Goal: Transaction & Acquisition: Obtain resource

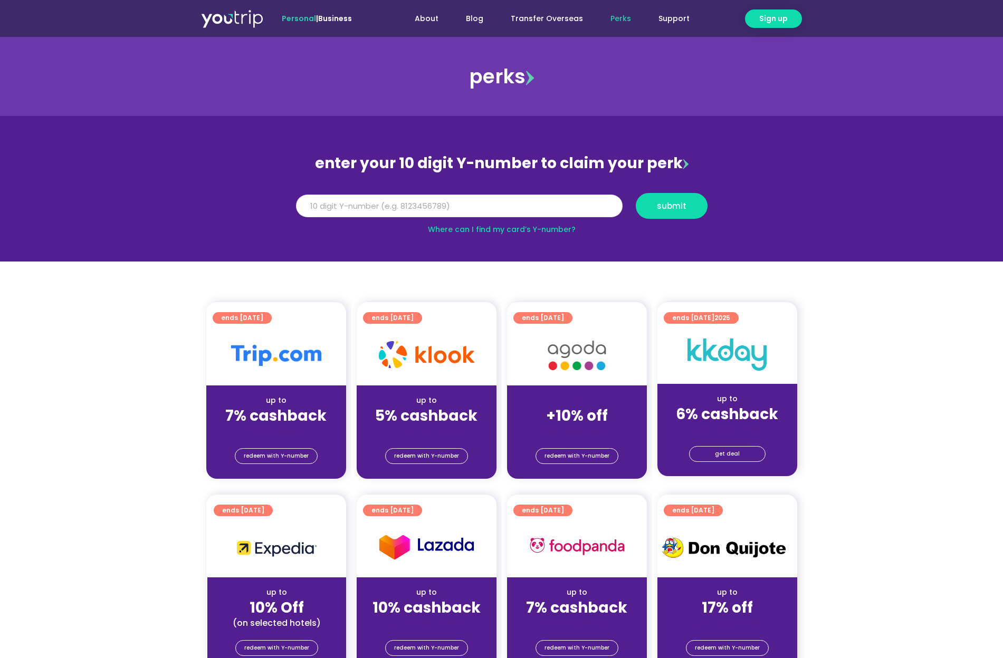
click at [446, 207] on input "Y Number" at bounding box center [459, 206] width 327 height 23
click at [524, 231] on link "Where can I find my card’s Y-number?" at bounding box center [502, 229] width 148 height 11
click at [410, 206] on input "Y Number" at bounding box center [459, 206] width 327 height 23
type input "8"
type input "8175365682"
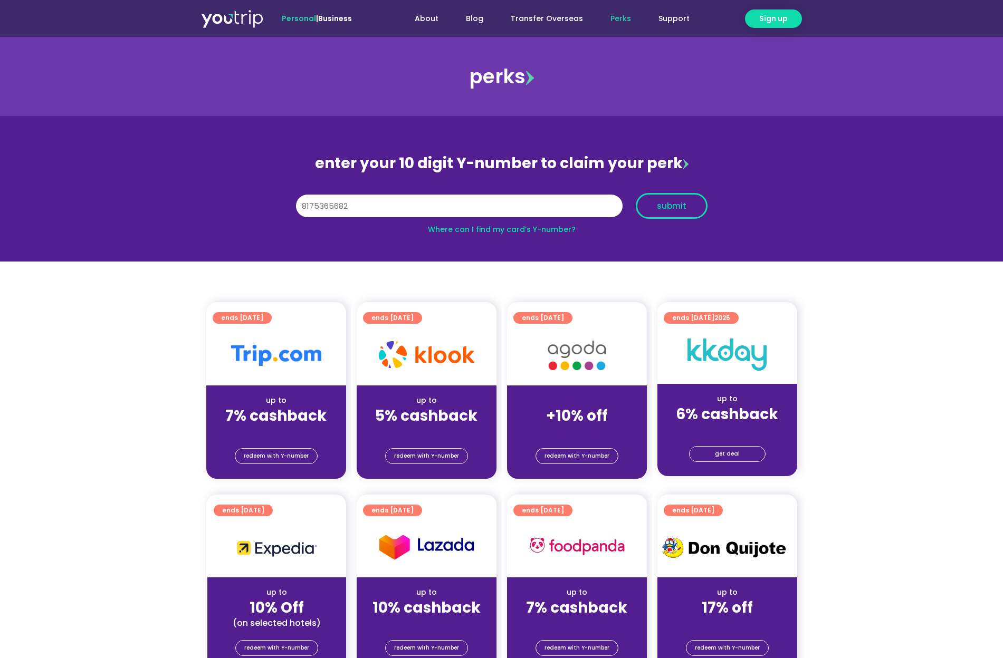
click at [668, 210] on span "submit" at bounding box center [672, 206] width 30 height 8
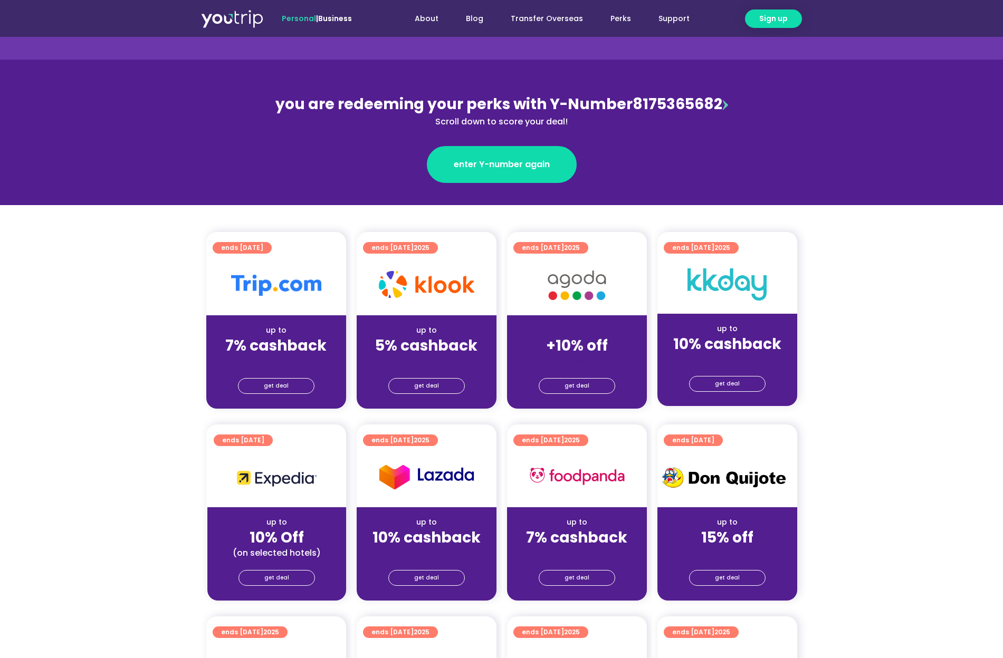
scroll to position [106, 0]
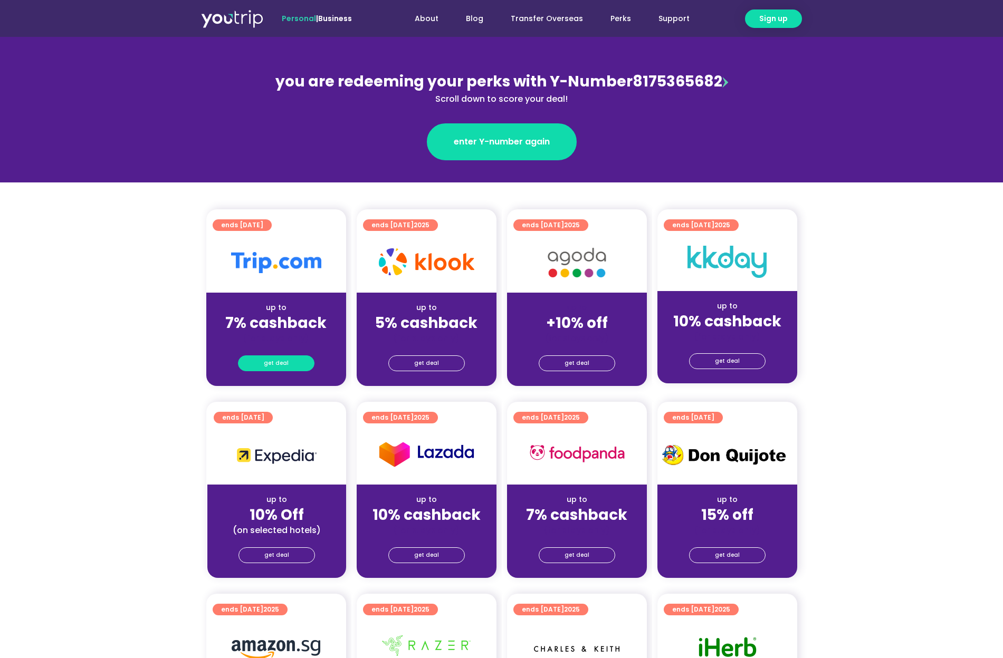
click at [278, 364] on span "get deal" at bounding box center [276, 363] width 25 height 15
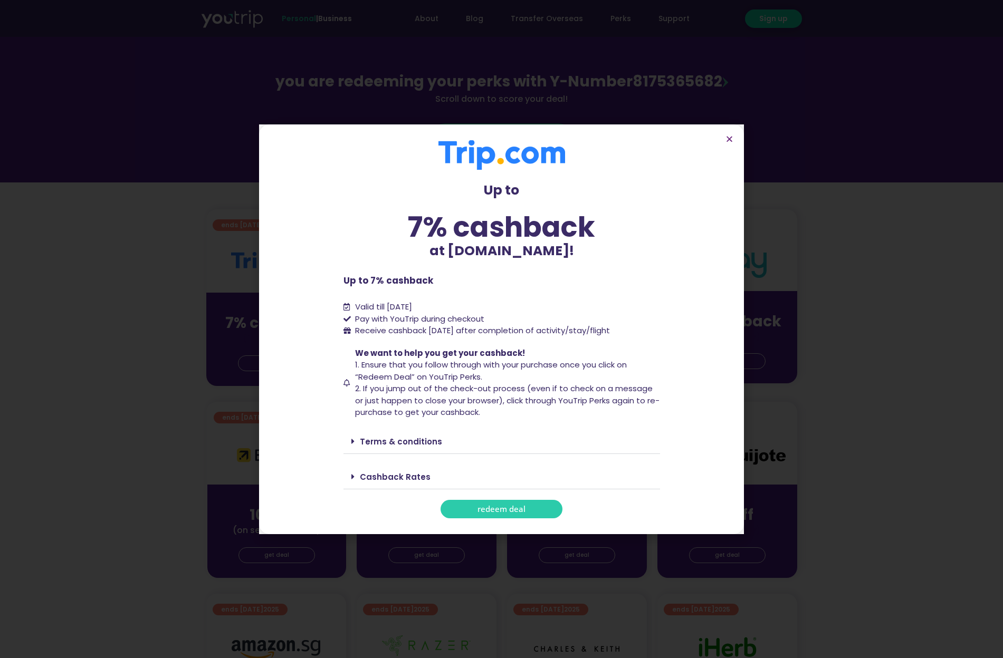
click at [497, 507] on span "redeem deal" at bounding box center [501, 509] width 48 height 8
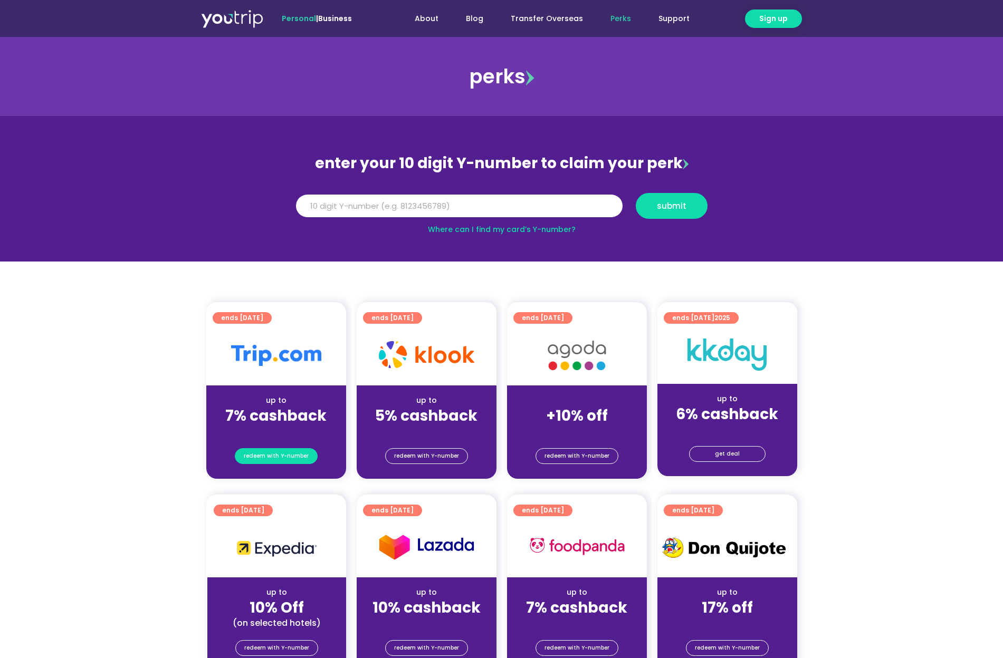
click at [271, 457] on span "redeem with Y-number" at bounding box center [276, 456] width 65 height 15
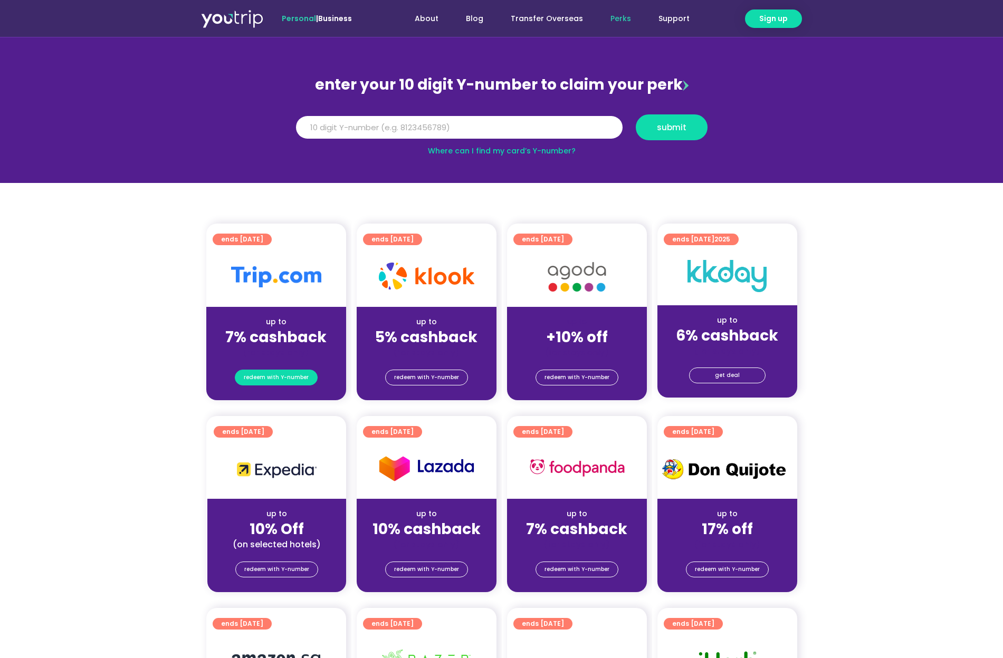
scroll to position [116, 0]
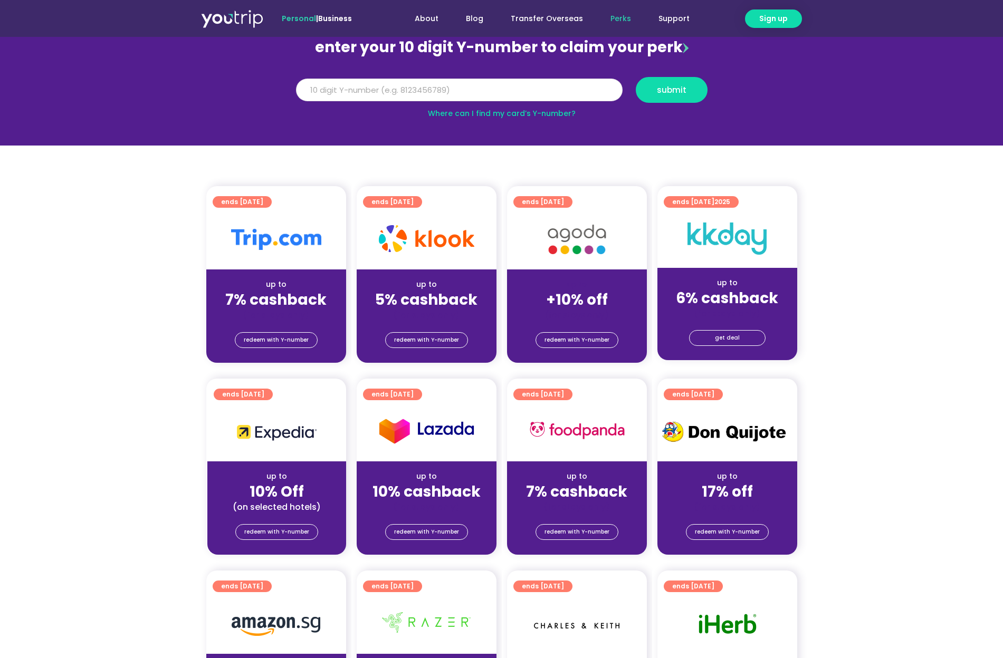
click at [396, 89] on input "Y Number" at bounding box center [459, 90] width 327 height 23
type input "8175365682"
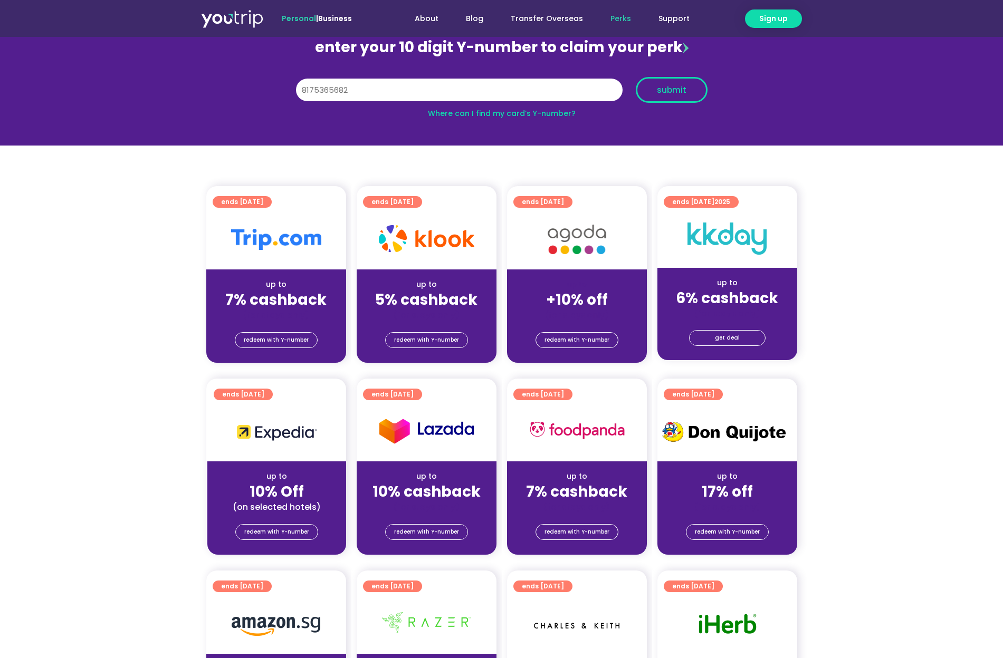
click at [685, 90] on span "submit" at bounding box center [672, 90] width 30 height 8
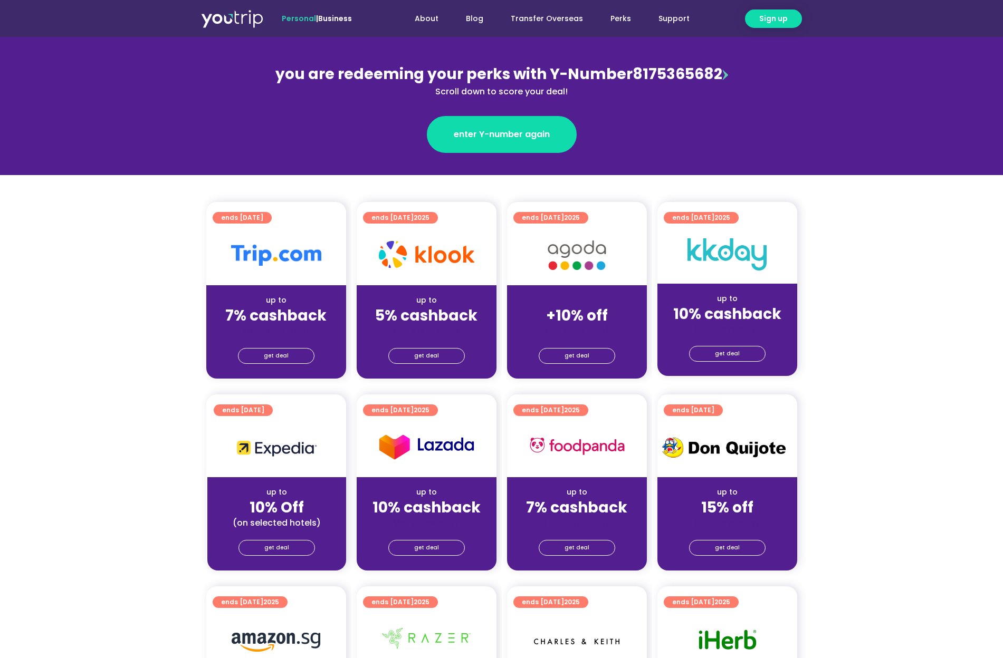
scroll to position [158, 0]
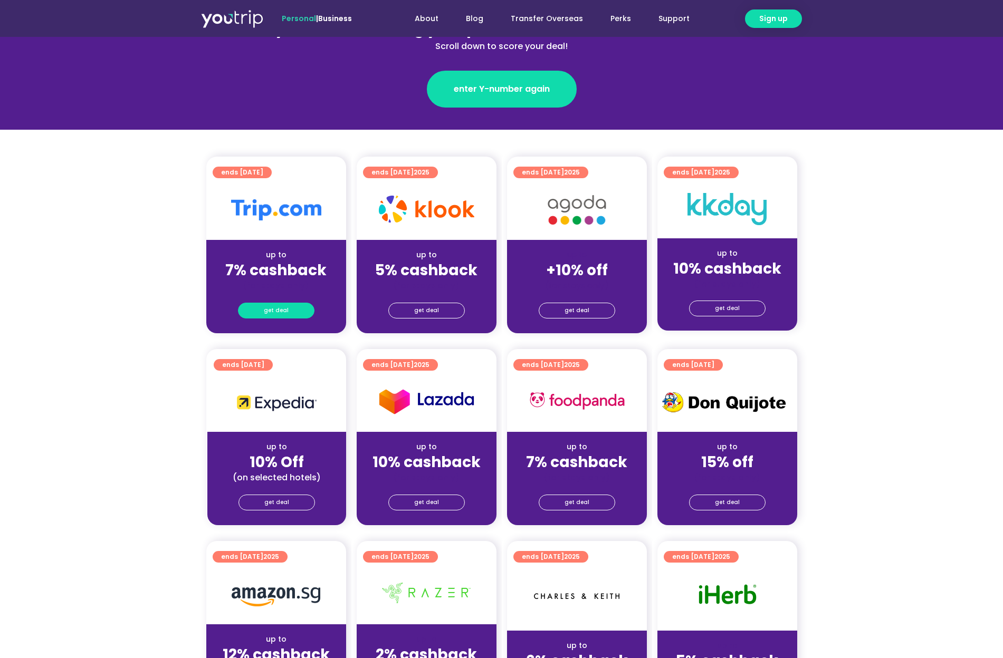
click at [289, 313] on link "get deal" at bounding box center [276, 311] width 77 height 16
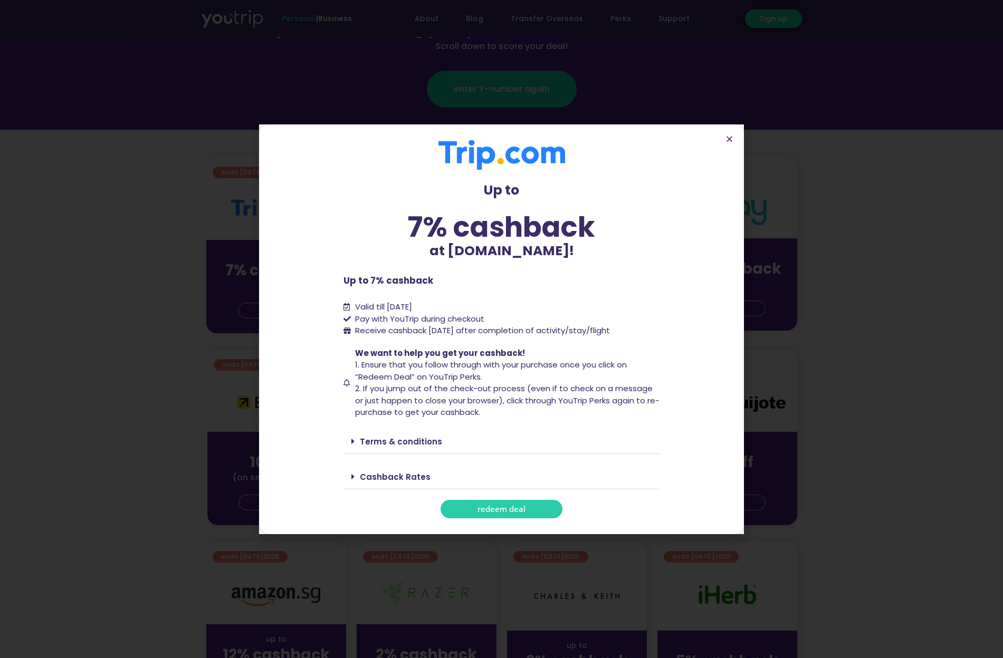
click at [414, 444] on link "Terms & conditions" at bounding box center [401, 441] width 82 height 11
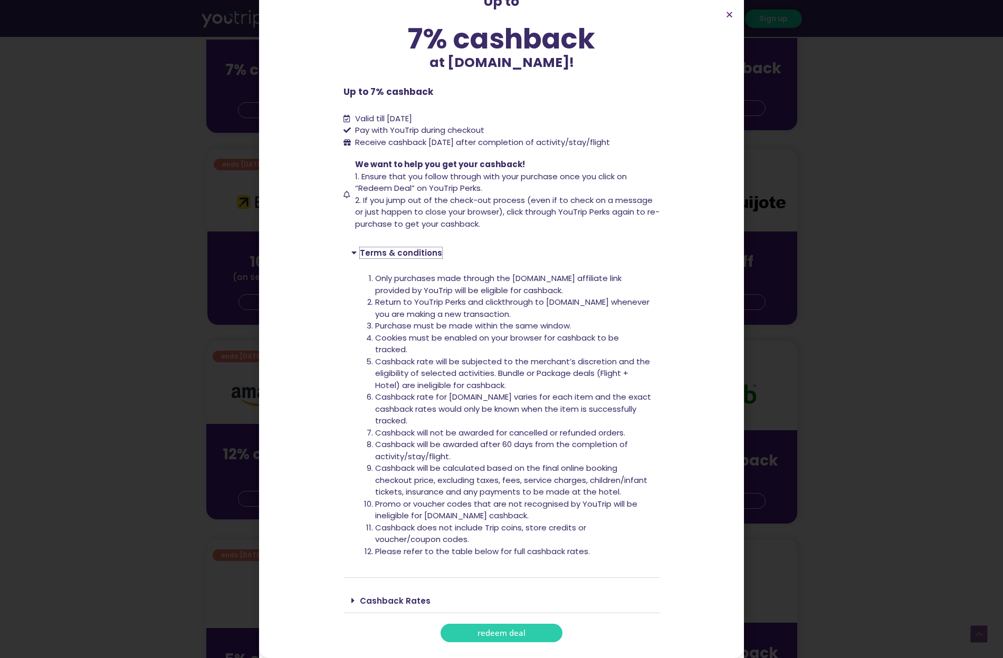
scroll to position [422, 0]
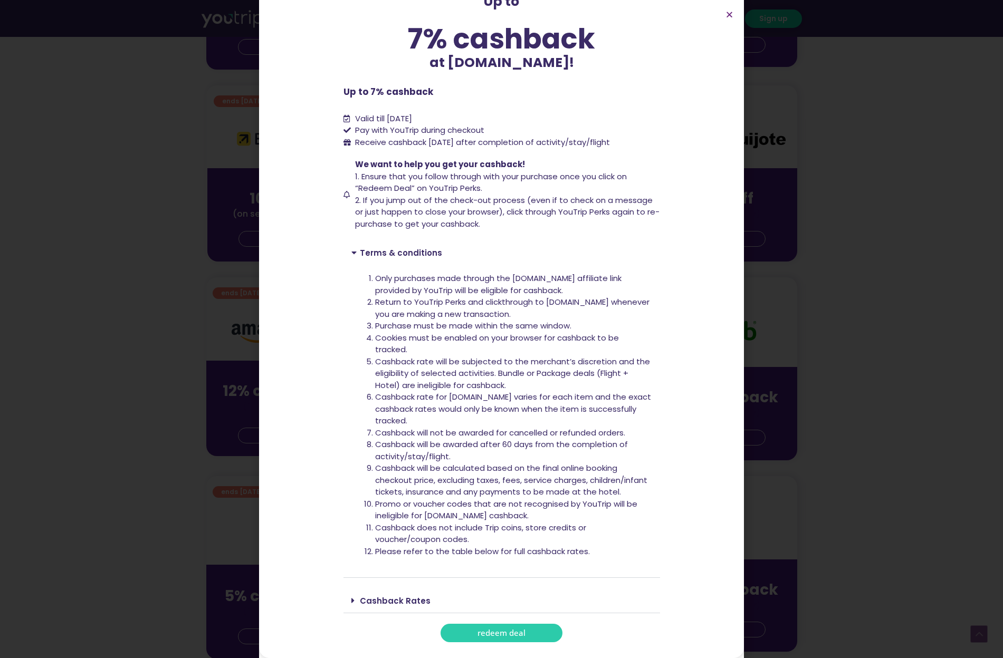
click at [391, 604] on link "Cashback Rates" at bounding box center [395, 601] width 71 height 11
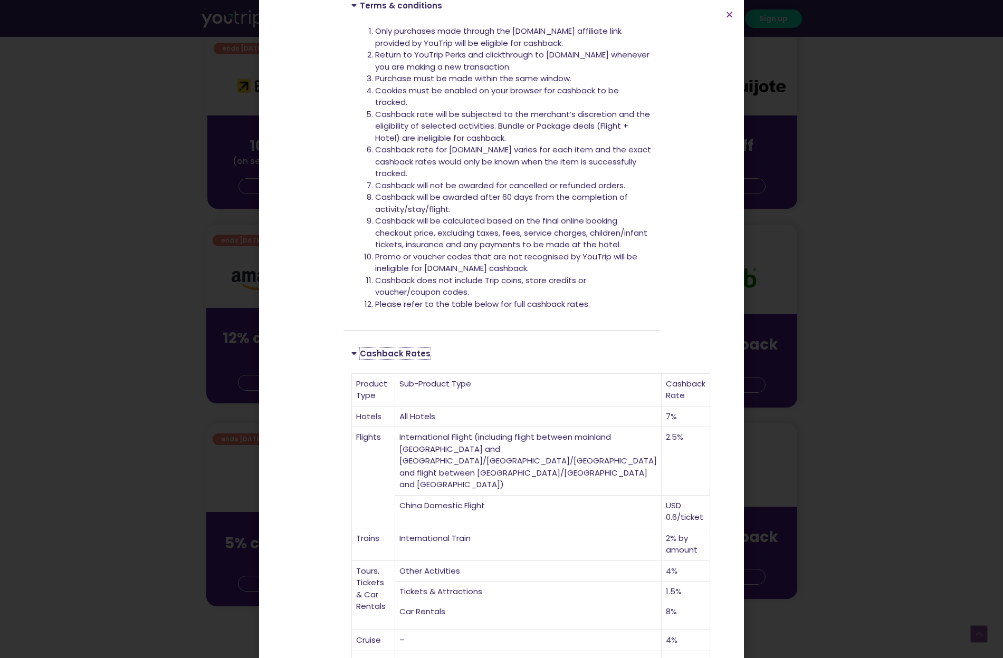
scroll to position [306, 0]
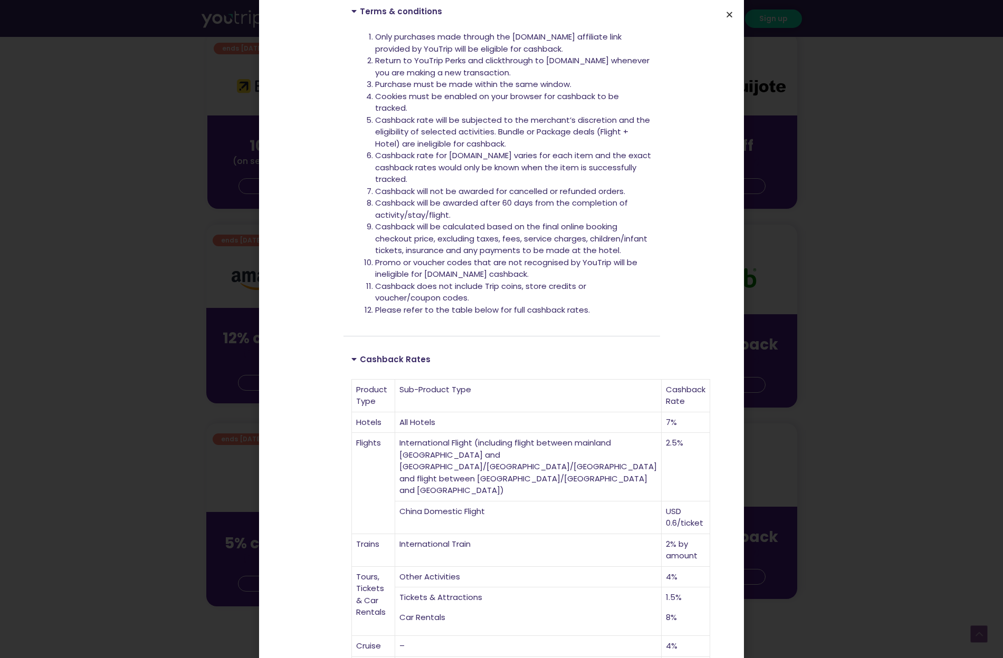
click at [727, 14] on icon "Close" at bounding box center [729, 15] width 8 height 8
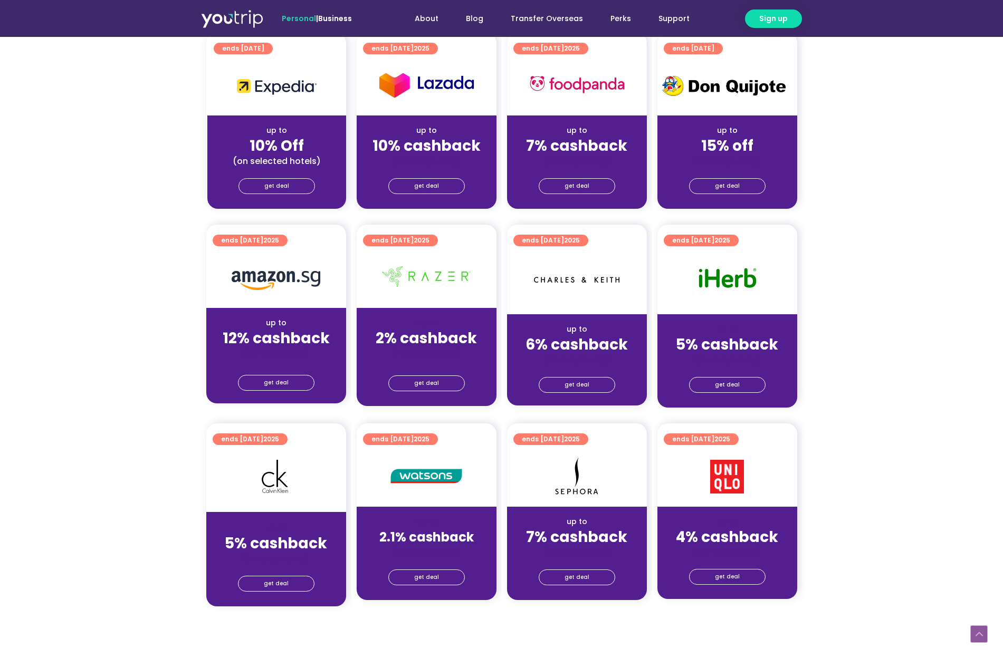
scroll to position [461, 0]
